Goal: Information Seeking & Learning: Learn about a topic

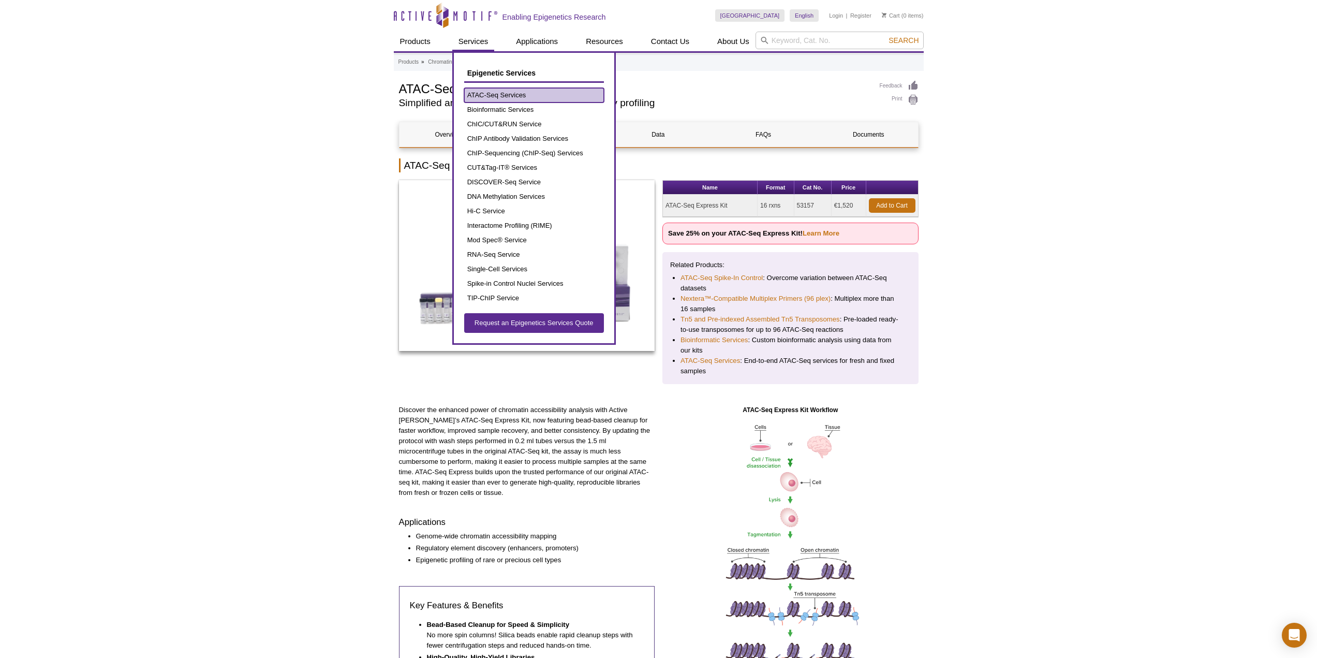
click at [489, 94] on link "ATAC-Seq Services" at bounding box center [534, 95] width 140 height 14
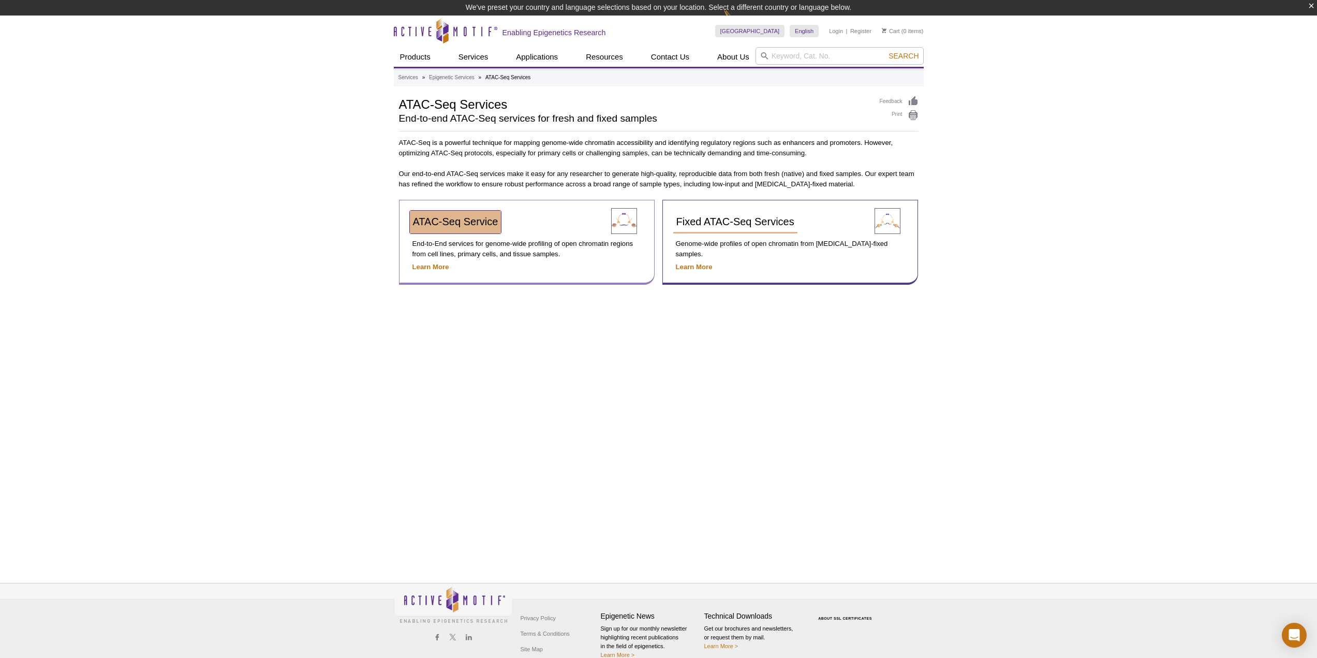
click at [485, 220] on span "ATAC-Seq Service" at bounding box center [455, 221] width 85 height 11
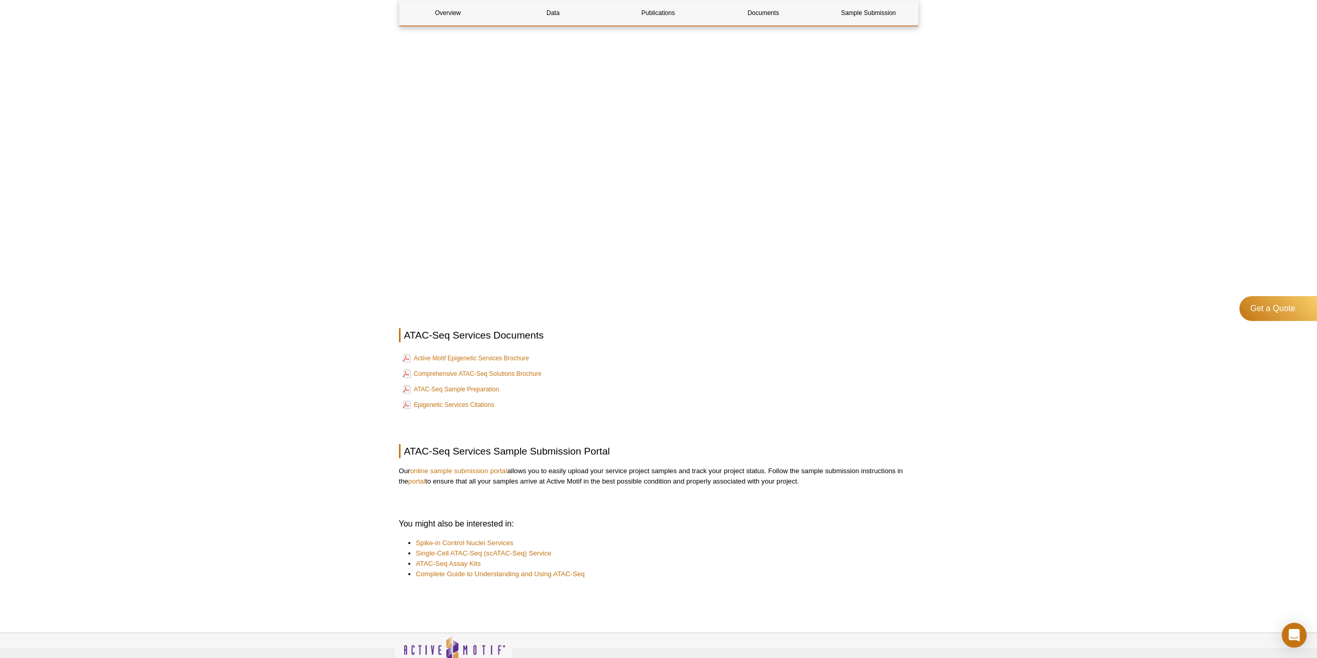
scroll to position [3029, 0]
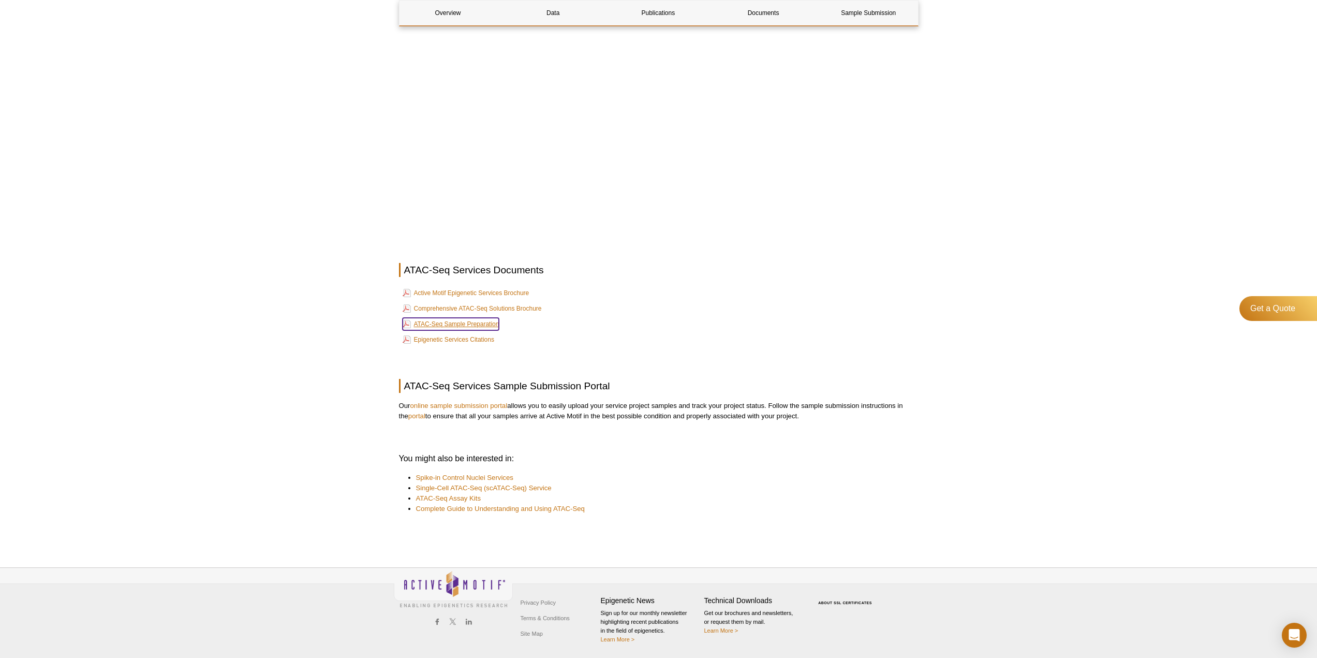
click at [463, 320] on link "ATAC-Seq Sample Preparation" at bounding box center [451, 324] width 97 height 12
